Goal: Information Seeking & Learning: Learn about a topic

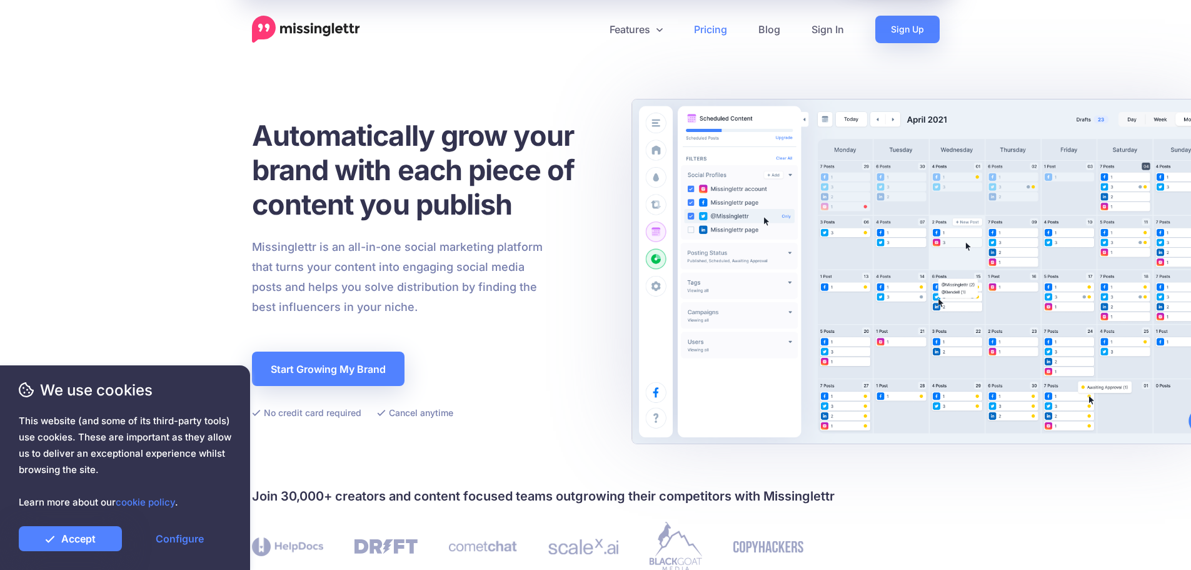
click at [697, 32] on link "Pricing" at bounding box center [710, 30] width 64 height 28
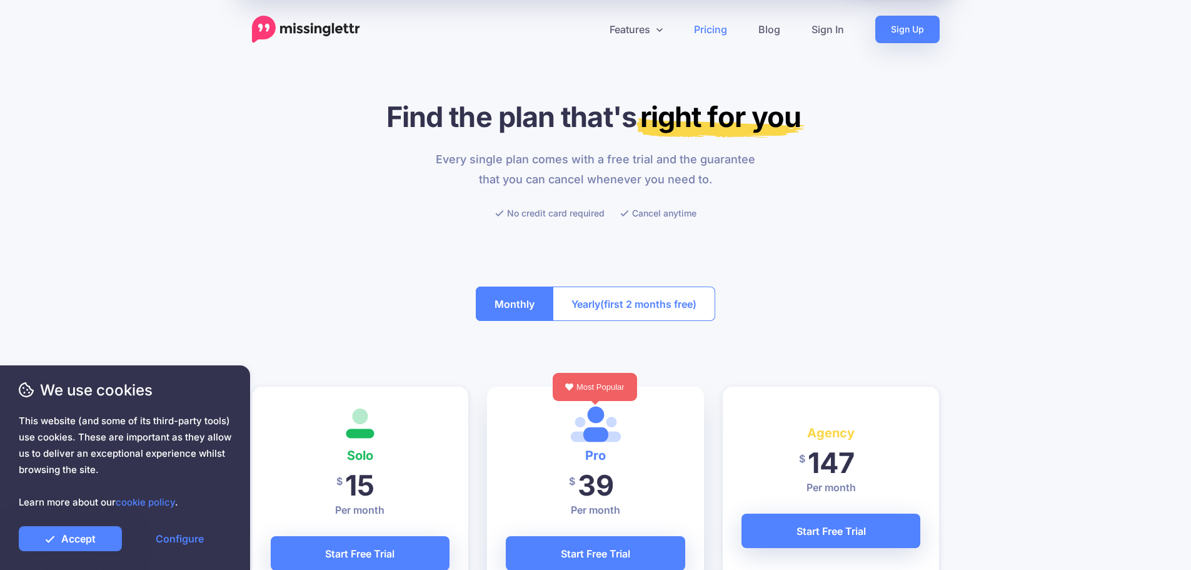
click at [314, 24] on img at bounding box center [306, 30] width 108 height 28
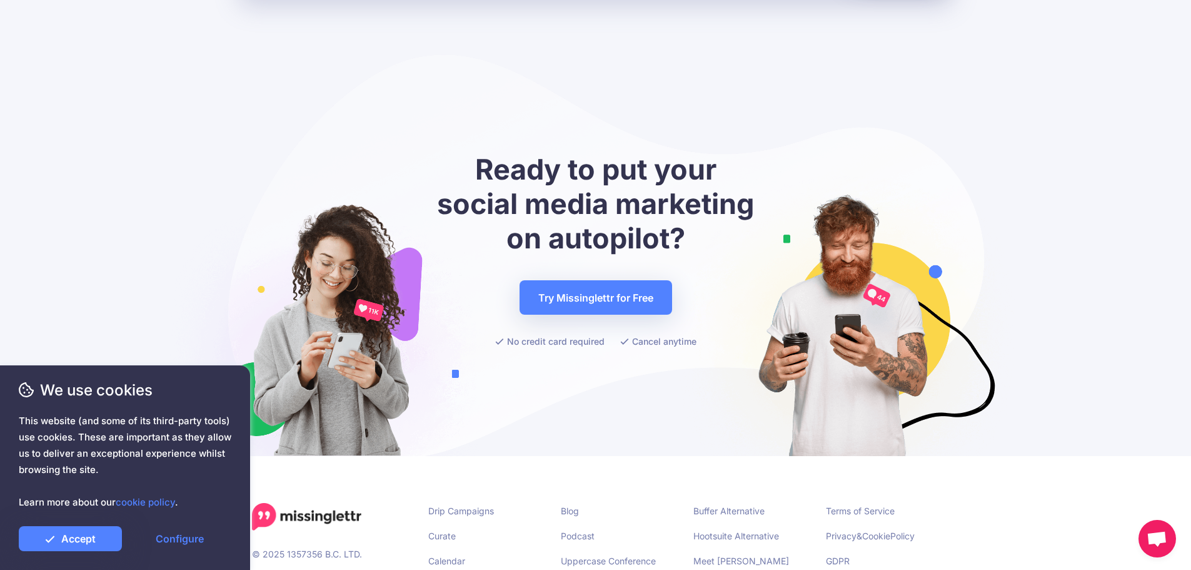
scroll to position [4953, 0]
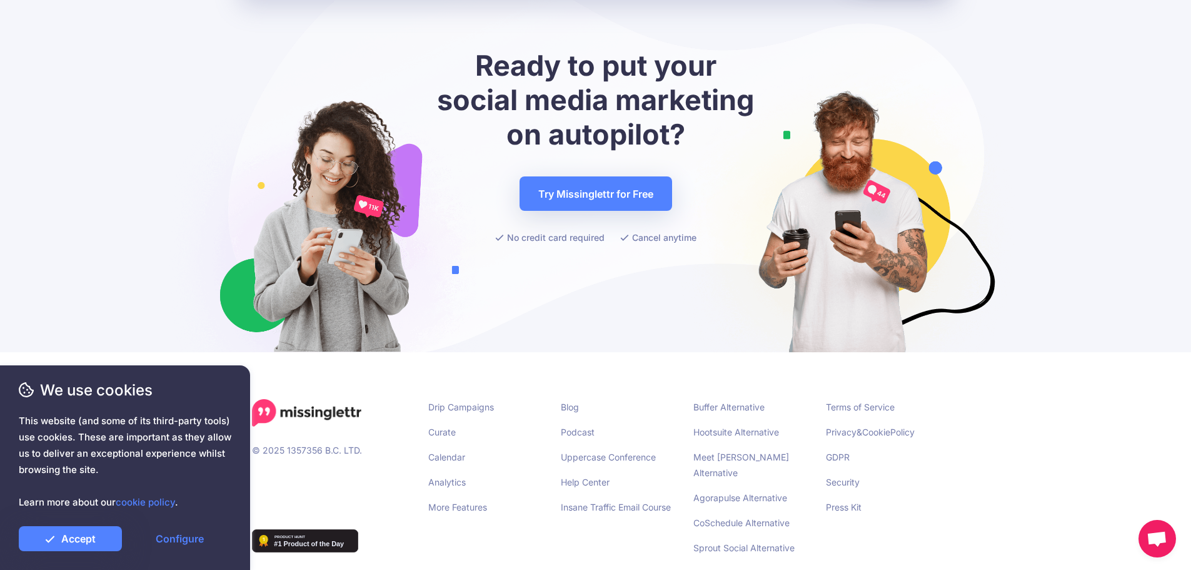
click at [489, 399] on li "Drip Campaigns" at bounding box center [485, 407] width 114 height 16
click at [488, 401] on link "Drip Campaigns" at bounding box center [461, 406] width 66 height 11
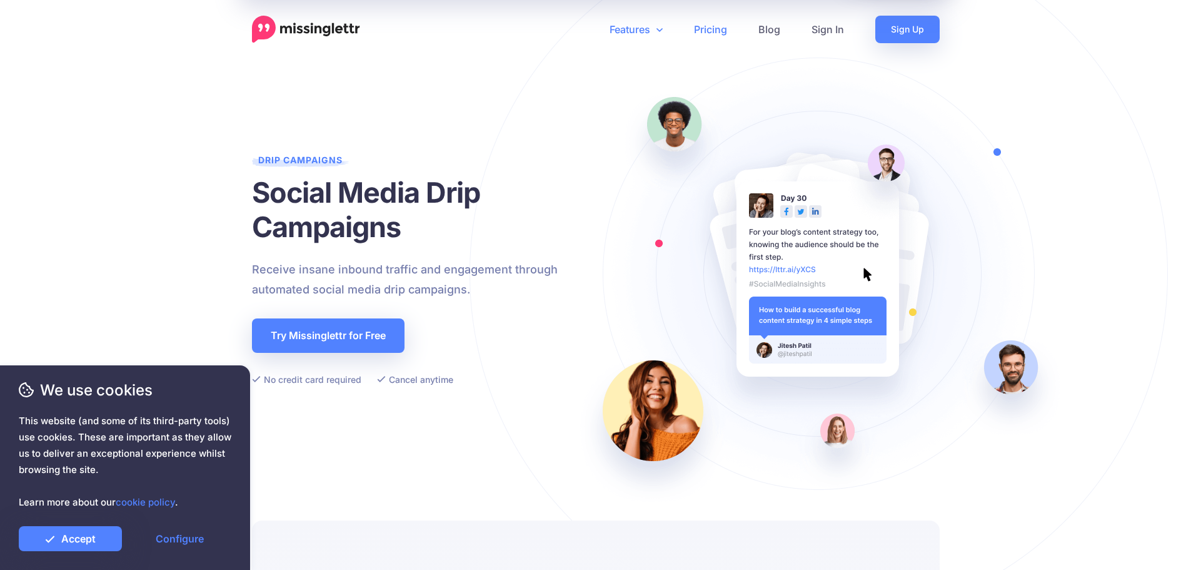
click at [715, 23] on link "Pricing" at bounding box center [710, 30] width 64 height 28
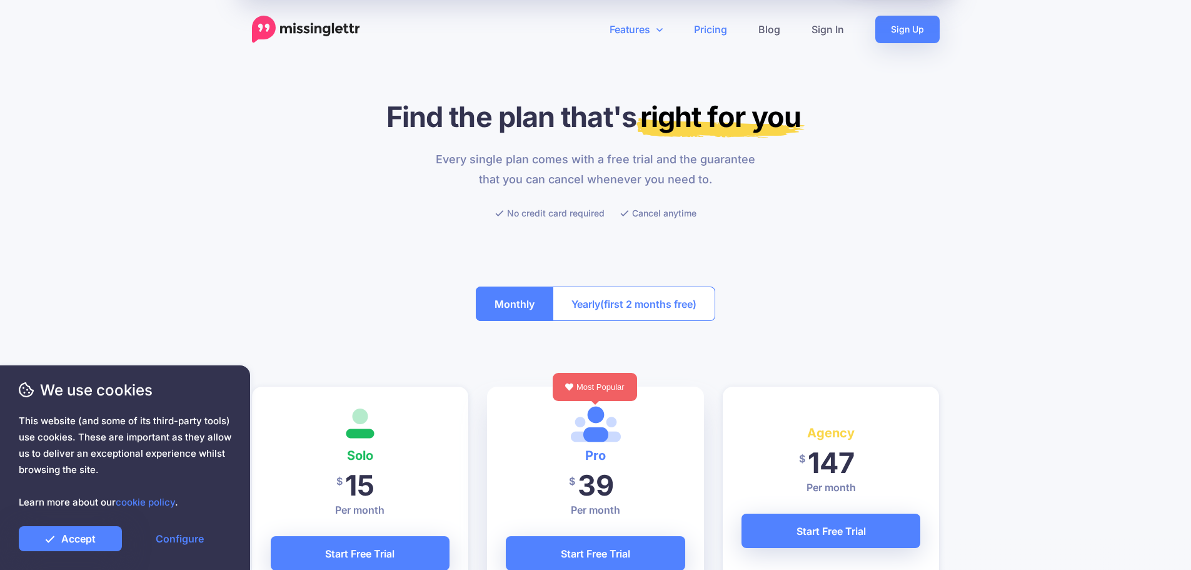
click at [605, 41] on link "Features" at bounding box center [636, 30] width 84 height 28
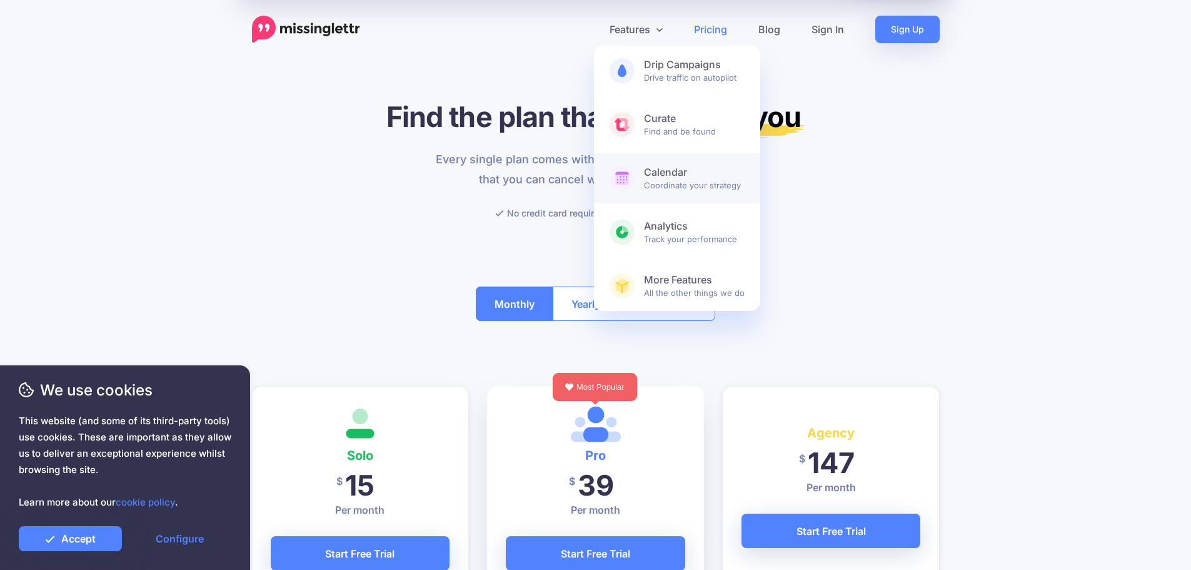
click at [676, 178] on b "Calendar" at bounding box center [694, 172] width 101 height 13
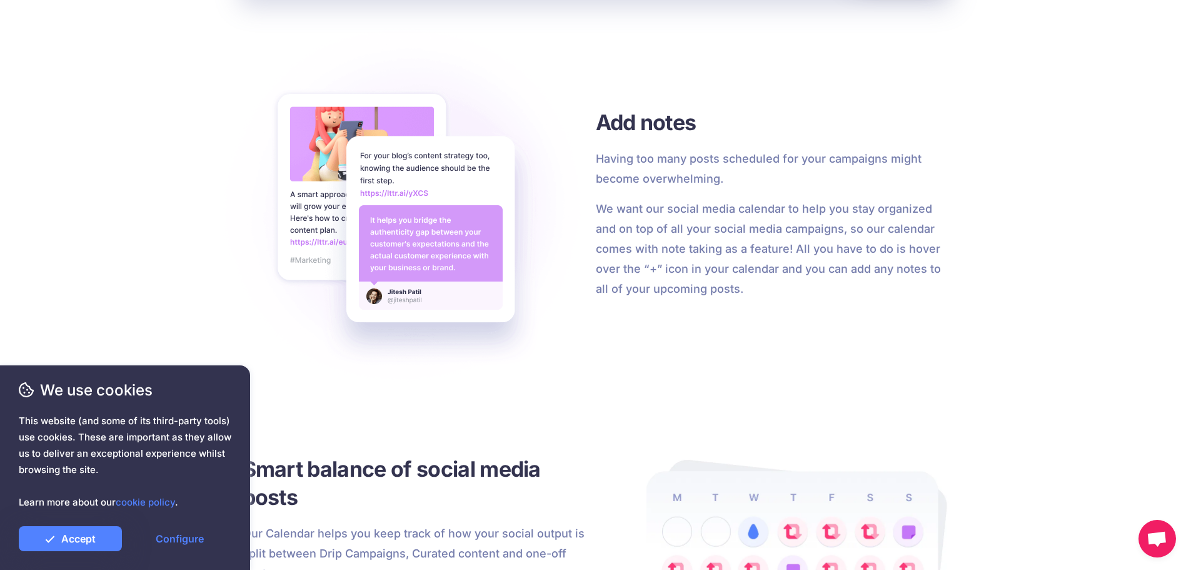
scroll to position [2063, 0]
